Goal: Task Accomplishment & Management: Manage account settings

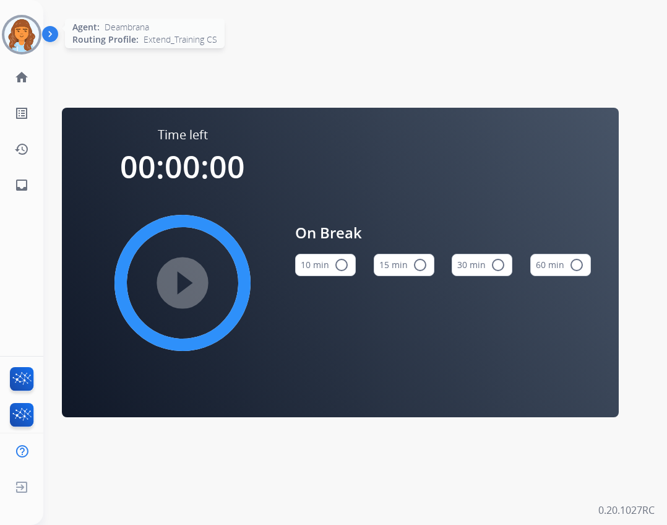
click at [29, 28] on img at bounding box center [21, 34] width 35 height 35
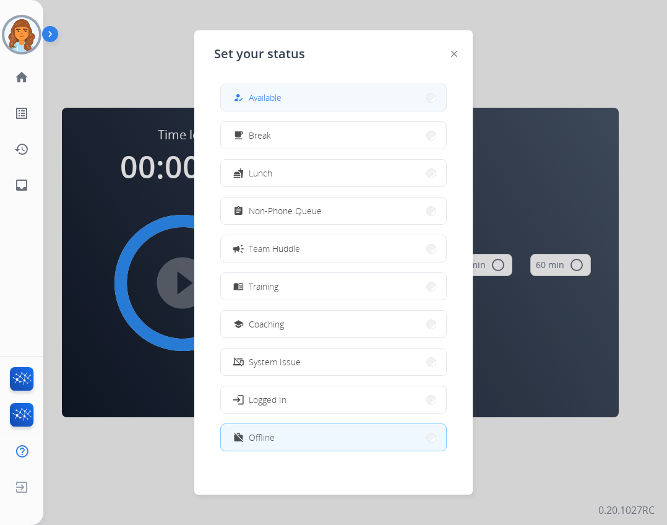
click at [289, 101] on button "how_to_reg Available" at bounding box center [333, 97] width 225 height 27
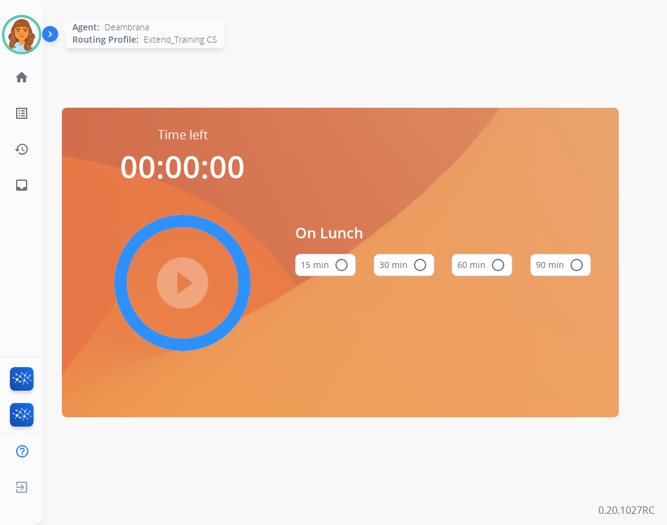
click at [27, 32] on img at bounding box center [21, 34] width 35 height 35
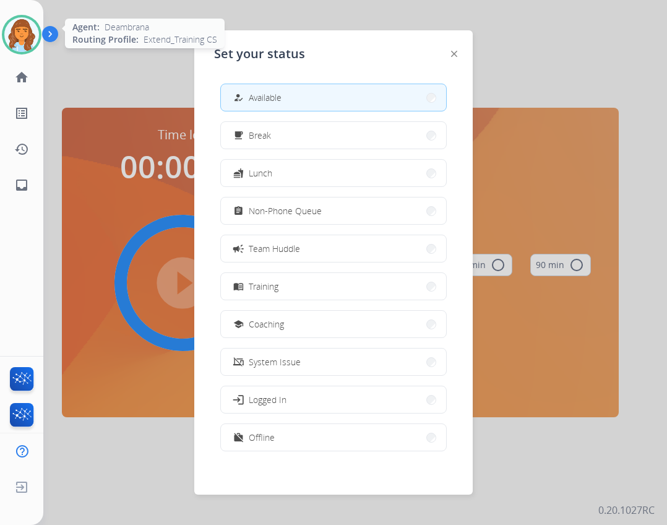
click at [27, 32] on img at bounding box center [21, 34] width 35 height 35
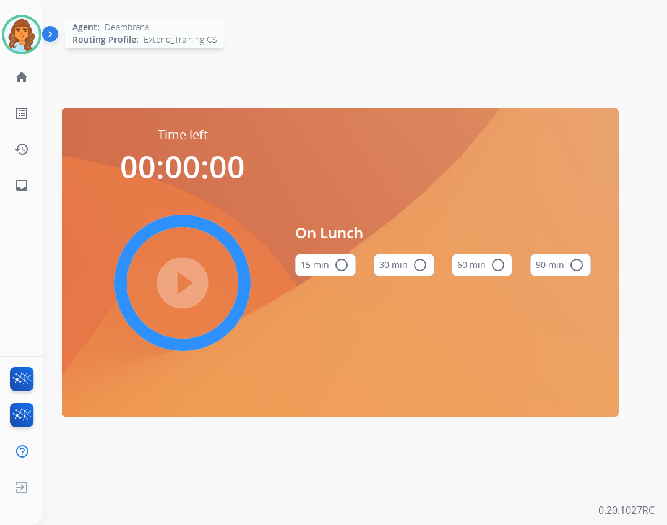
click at [22, 43] on img at bounding box center [21, 34] width 35 height 35
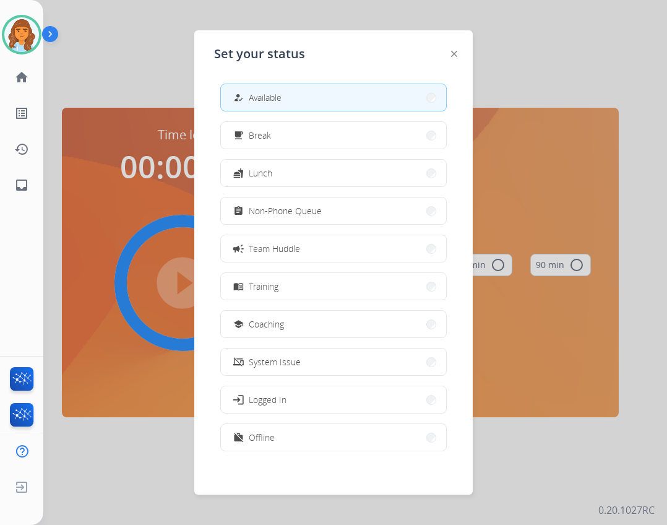
click at [304, 87] on div "how_to_reg Available free_breakfast Break fastfood Lunch assignment Non-Phone Q…" at bounding box center [333, 269] width 239 height 390
click at [298, 90] on button "how_to_reg Available" at bounding box center [333, 97] width 225 height 27
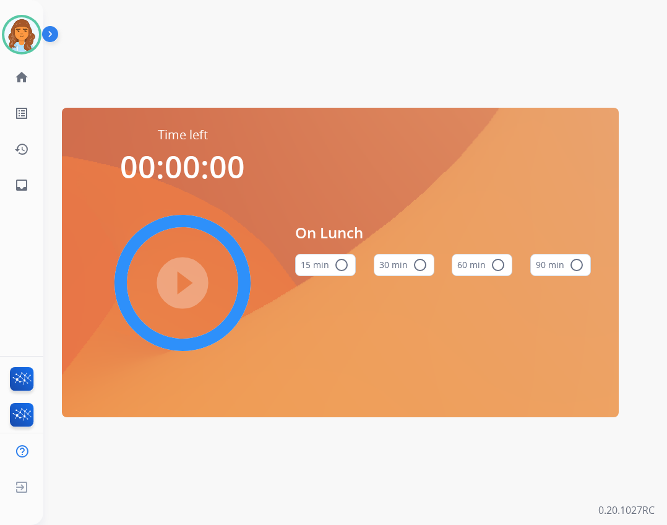
click at [298, 90] on div "Time left 00:00:00 play_circle_filled On Lunch 15 min radio_button_unchecked 30…" at bounding box center [340, 262] width 594 height 525
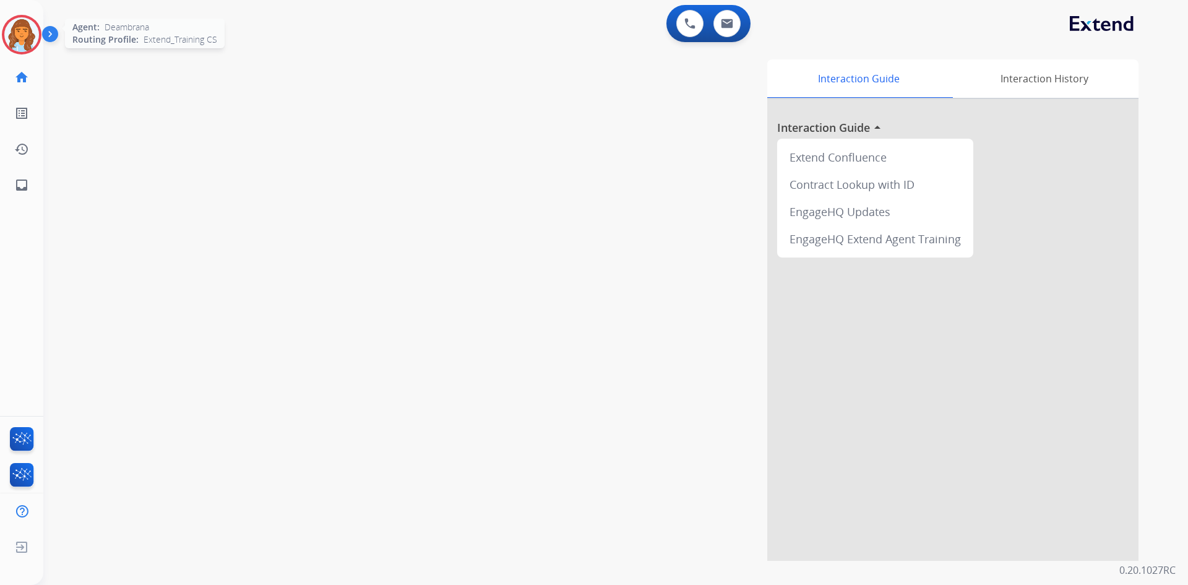
click at [20, 33] on img at bounding box center [21, 34] width 35 height 35
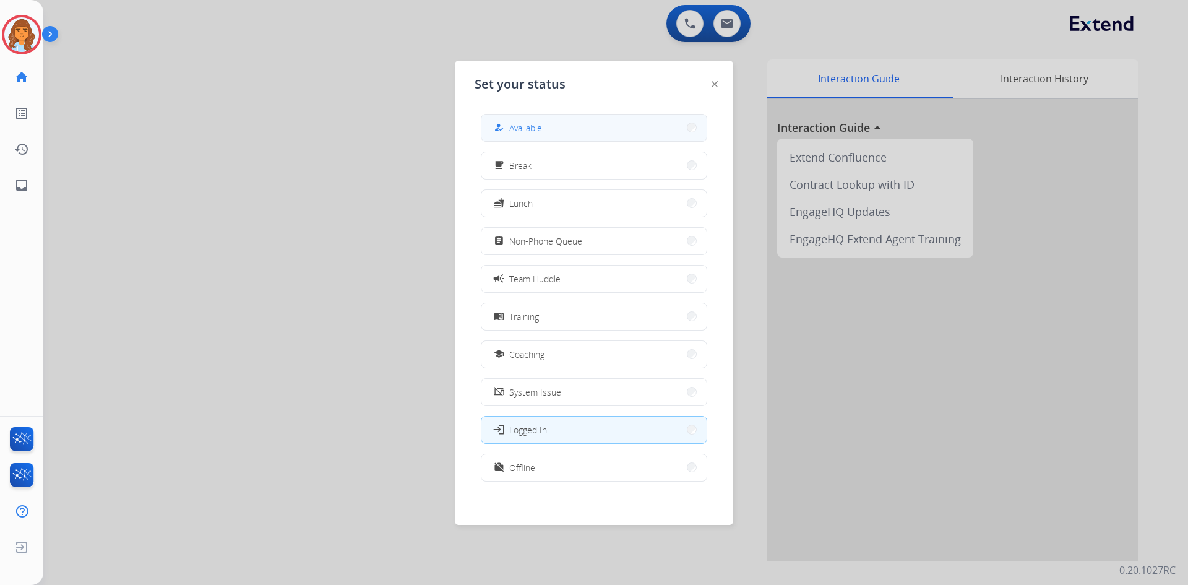
click at [514, 138] on button "how_to_reg Available" at bounding box center [593, 127] width 225 height 27
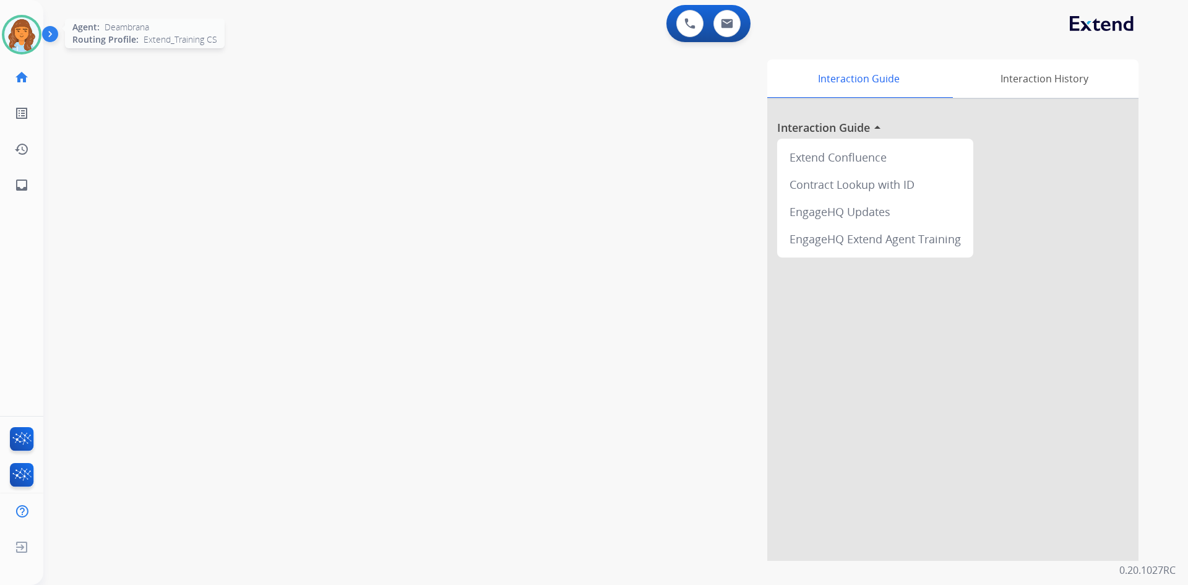
click at [28, 47] on img at bounding box center [21, 34] width 35 height 35
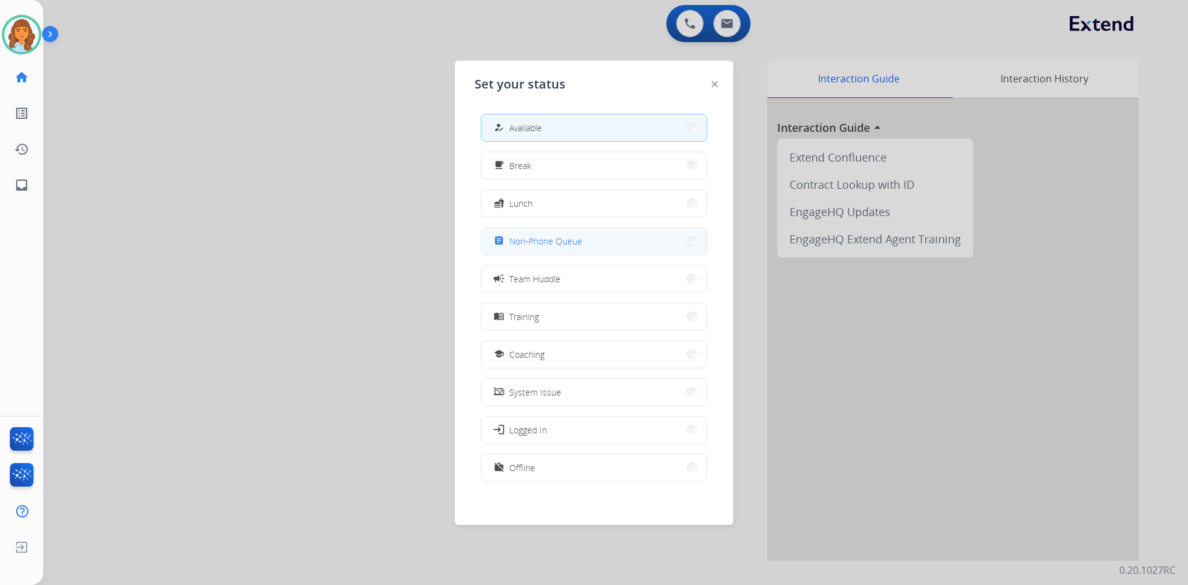
click at [518, 239] on span "Non-Phone Queue" at bounding box center [545, 240] width 73 height 13
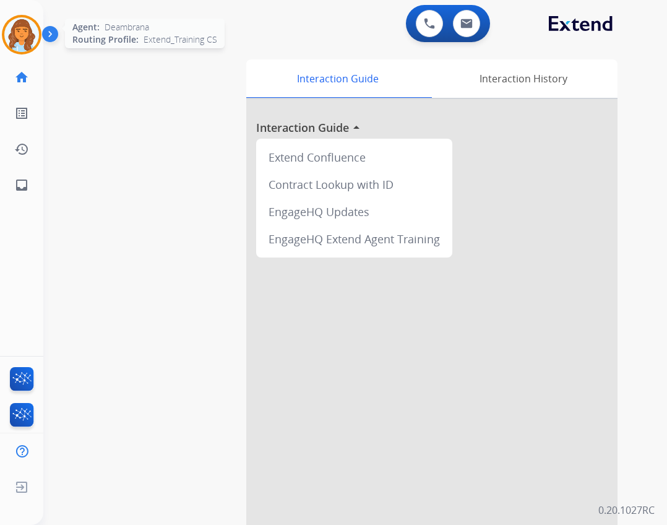
click at [36, 32] on img at bounding box center [21, 34] width 35 height 35
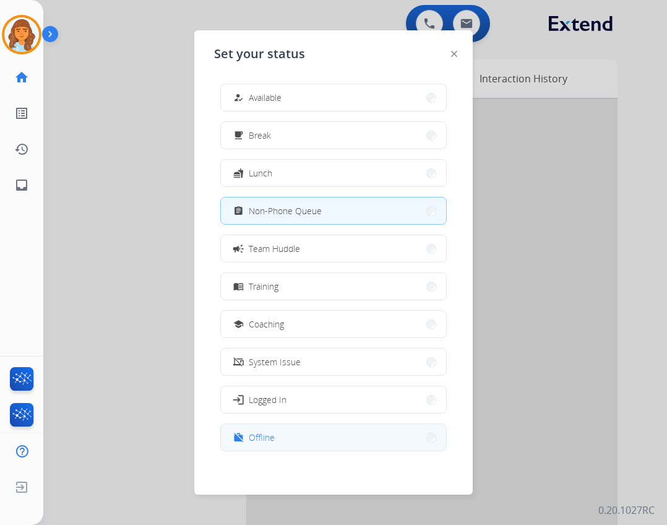
click at [294, 443] on button "work_off Offline" at bounding box center [333, 437] width 225 height 27
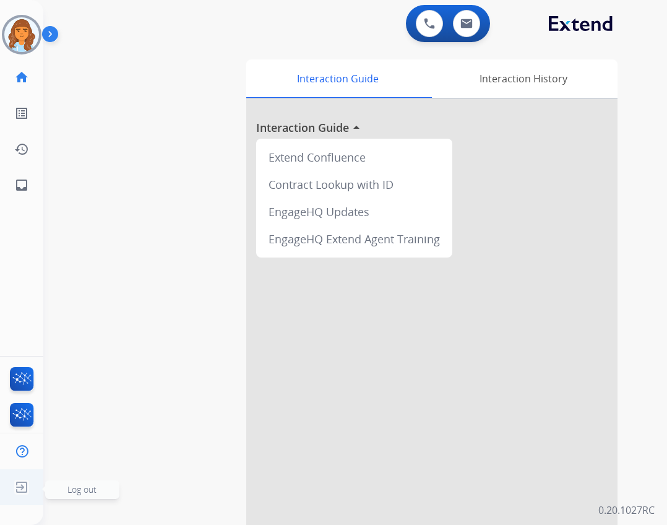
click at [29, 492] on img at bounding box center [22, 487] width 22 height 24
click at [79, 494] on span "Log out" at bounding box center [81, 489] width 29 height 12
